Goal: Task Accomplishment & Management: Use online tool/utility

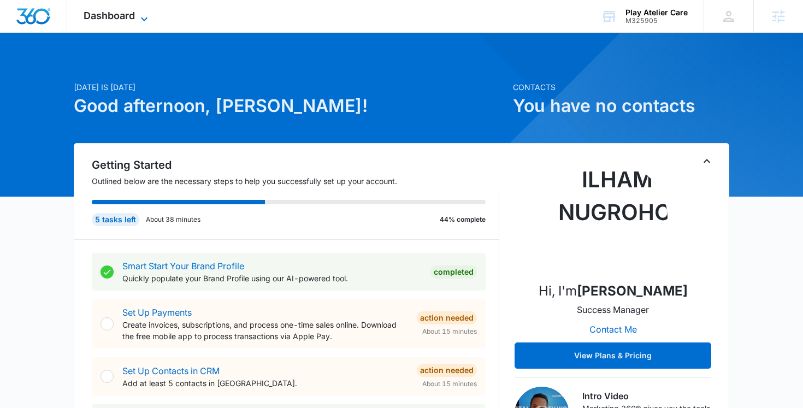
click at [124, 15] on span "Dashboard" at bounding box center [109, 15] width 51 height 11
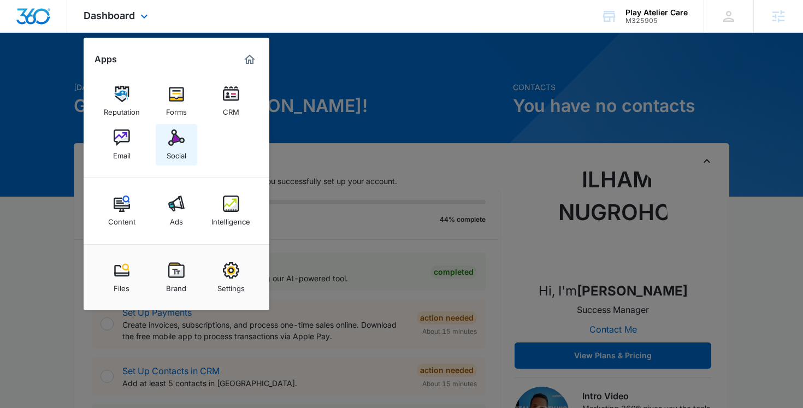
click at [176, 143] on img at bounding box center [176, 138] width 16 height 16
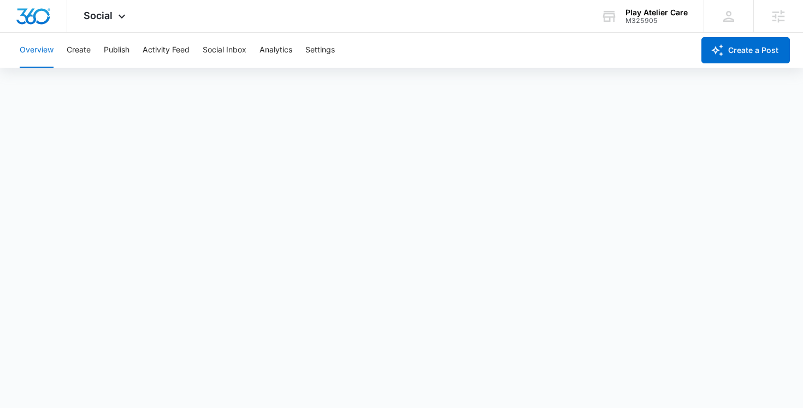
click at [91, 49] on div "Overview Create Publish Activity Feed Social Inbox Analytics Settings" at bounding box center [353, 50] width 681 height 35
click at [79, 52] on button "Create" at bounding box center [79, 50] width 24 height 35
